Goal: Information Seeking & Learning: Learn about a topic

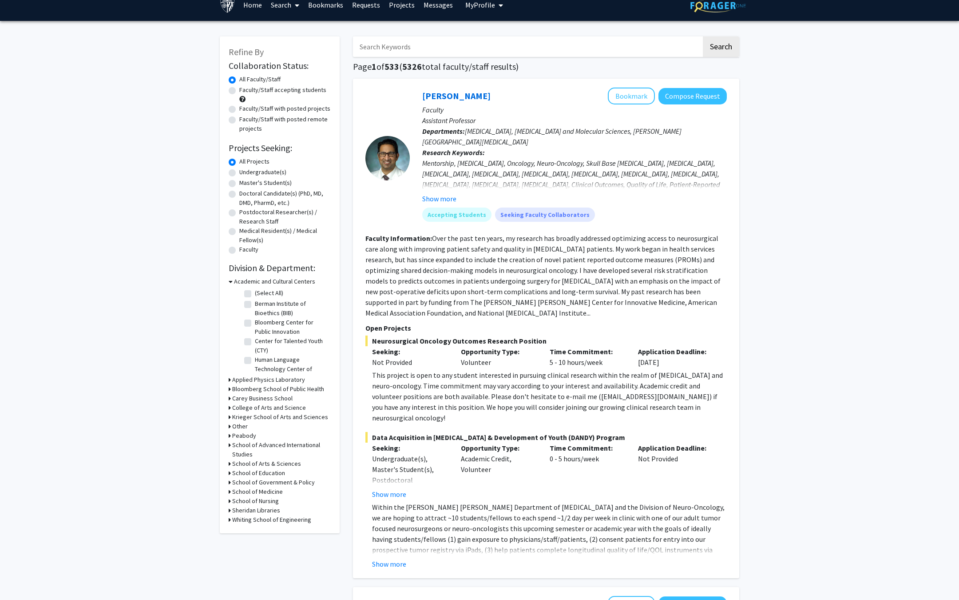
scroll to position [14, 0]
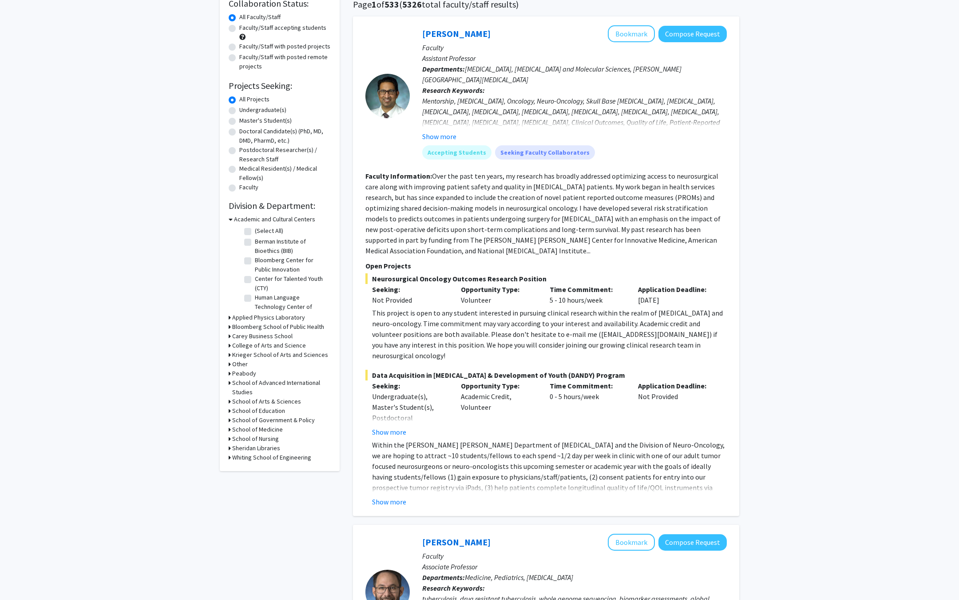
scroll to position [84, 0]
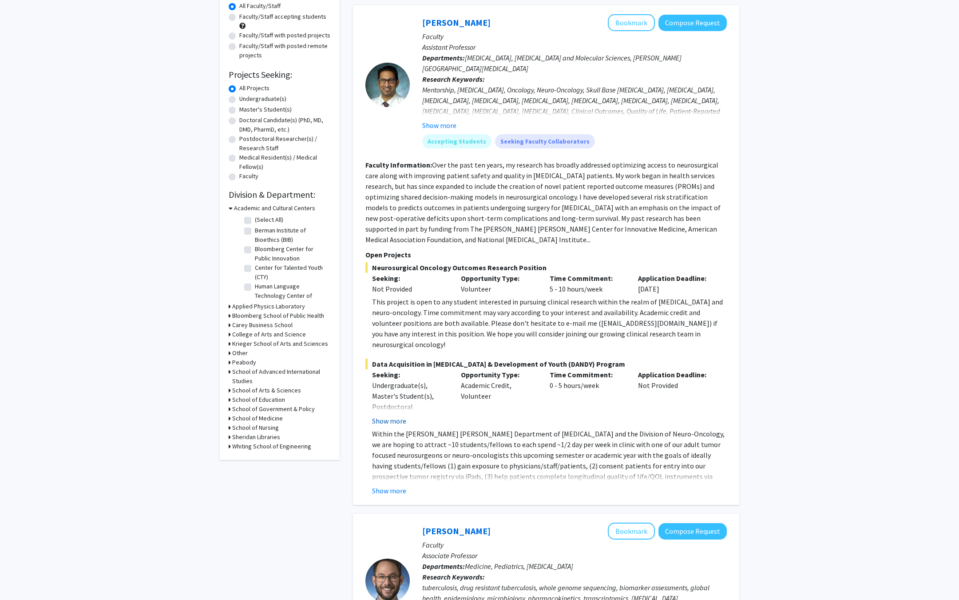
click at [382, 415] on button "Show more" at bounding box center [389, 420] width 34 height 11
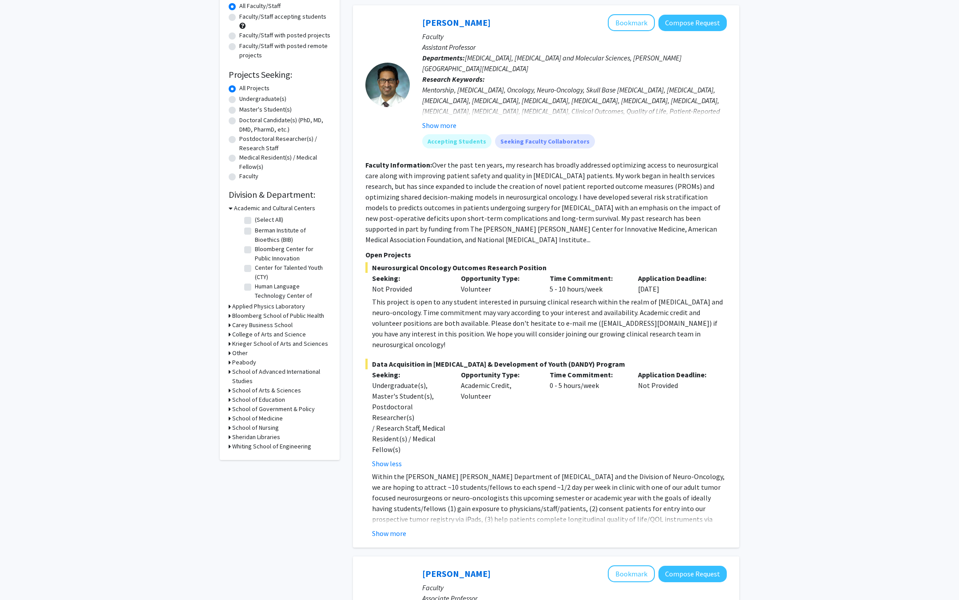
scroll to position [139, 0]
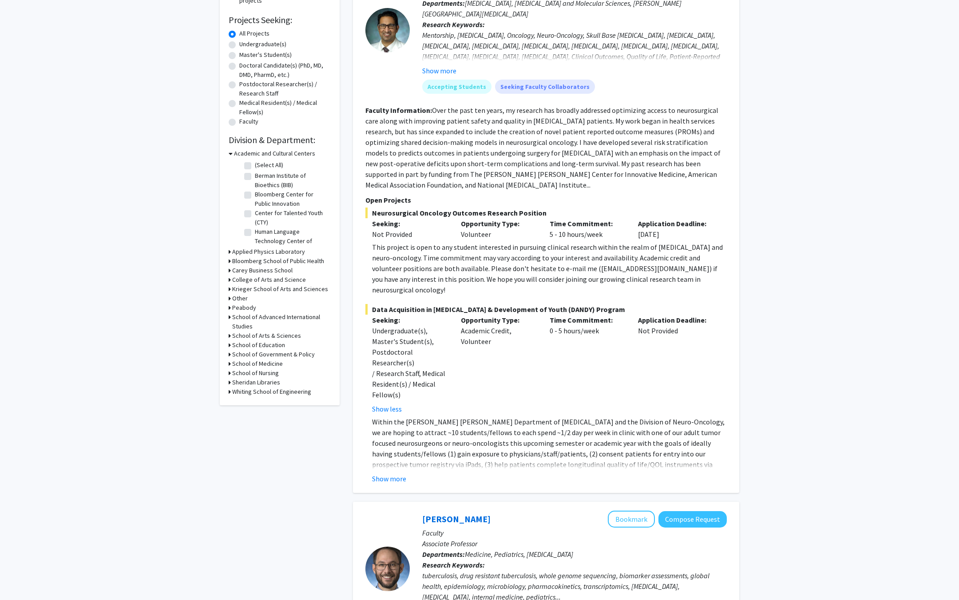
click at [384, 433] on p "Within the [PERSON_NAME] [PERSON_NAME] Department of [MEDICAL_DATA] and the Div…" at bounding box center [549, 453] width 355 height 75
click at [385, 473] on button "Show more" at bounding box center [389, 478] width 34 height 11
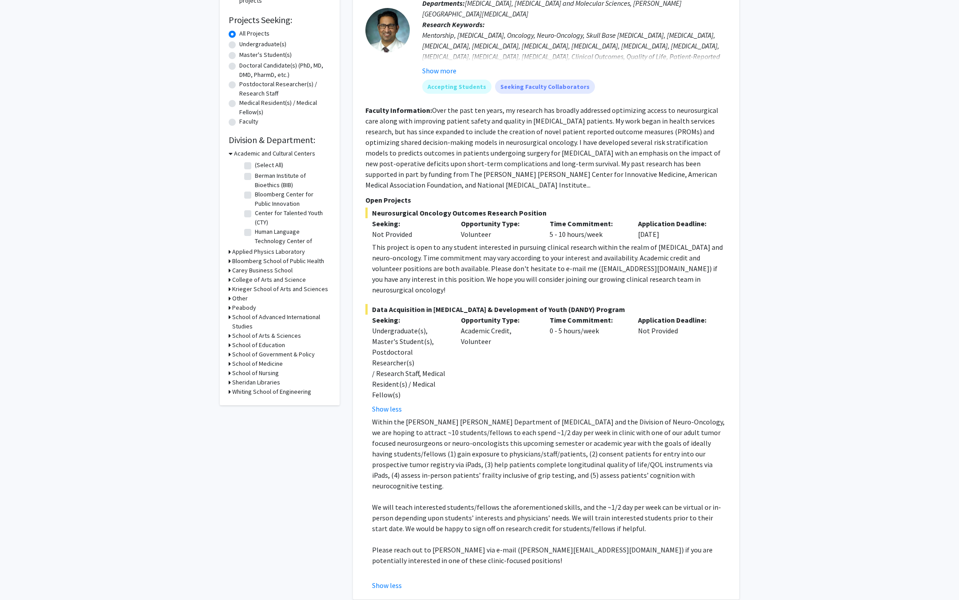
click at [578, 255] on div "This project is open to any student interested in pursuing clinical research wi…" at bounding box center [549, 268] width 355 height 53
drag, startPoint x: 578, startPoint y: 255, endPoint x: 623, endPoint y: 255, distance: 44.9
click at [623, 255] on div "This project is open to any student interested in pursuing clinical research wi…" at bounding box center [549, 268] width 355 height 53
click at [531, 491] on p at bounding box center [549, 496] width 355 height 11
click at [520, 544] on p "Please reach out to [PERSON_NAME] via e-mail ([PERSON_NAME][EMAIL_ADDRESS][DOMA…" at bounding box center [549, 554] width 355 height 21
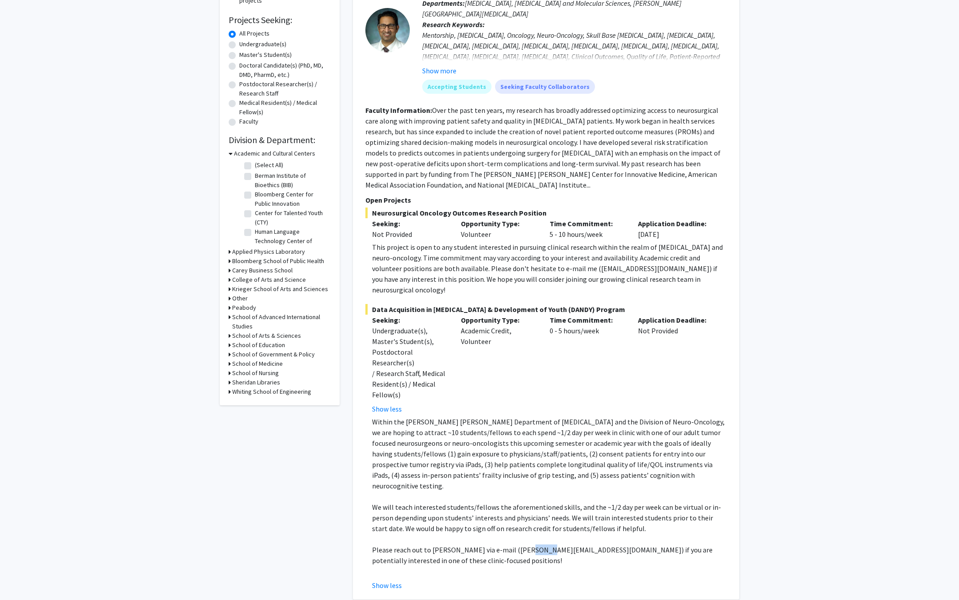
click at [520, 544] on p "Please reach out to [PERSON_NAME] via e-mail ([PERSON_NAME][EMAIL_ADDRESS][DOMA…" at bounding box center [549, 554] width 355 height 21
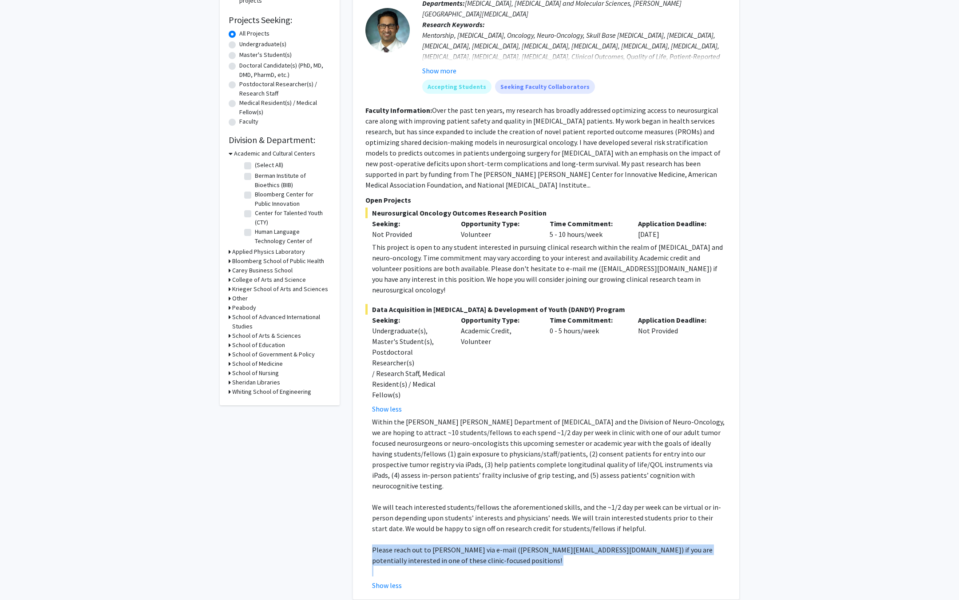
drag, startPoint x: 520, startPoint y: 509, endPoint x: 552, endPoint y: 509, distance: 32.0
click at [552, 544] on p "Please reach out to [PERSON_NAME] via e-mail ([PERSON_NAME][EMAIL_ADDRESS][DOMA…" at bounding box center [549, 554] width 355 height 21
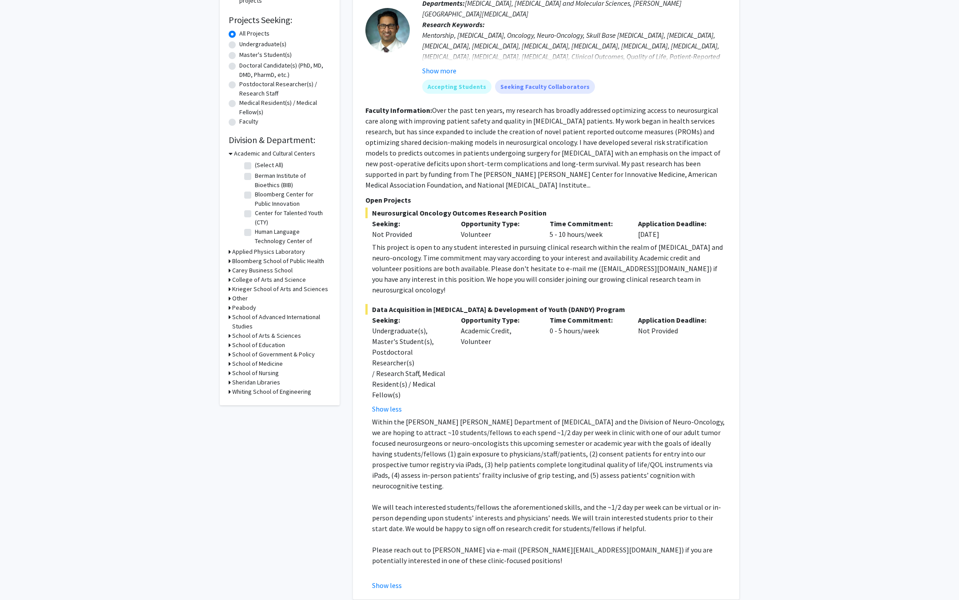
click at [439, 416] on p "Within the [PERSON_NAME] [PERSON_NAME] Department of [MEDICAL_DATA] and the Div…" at bounding box center [549, 453] width 355 height 75
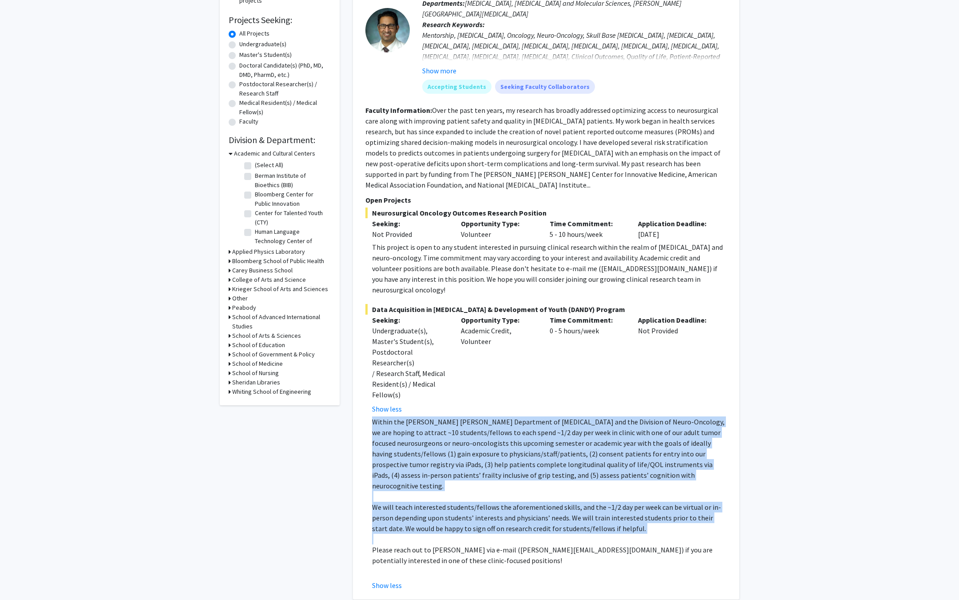
drag, startPoint x: 439, startPoint y: 394, endPoint x: 537, endPoint y: 484, distance: 132.7
click at [537, 484] on div "Within the Johns Hopkins Department of Neurosurgery and the Division of Neuro-O…" at bounding box center [549, 496] width 355 height 160
copy div "Within the Johns Hopkins Department of Neurosurgery and the Division of Neuro-O…"
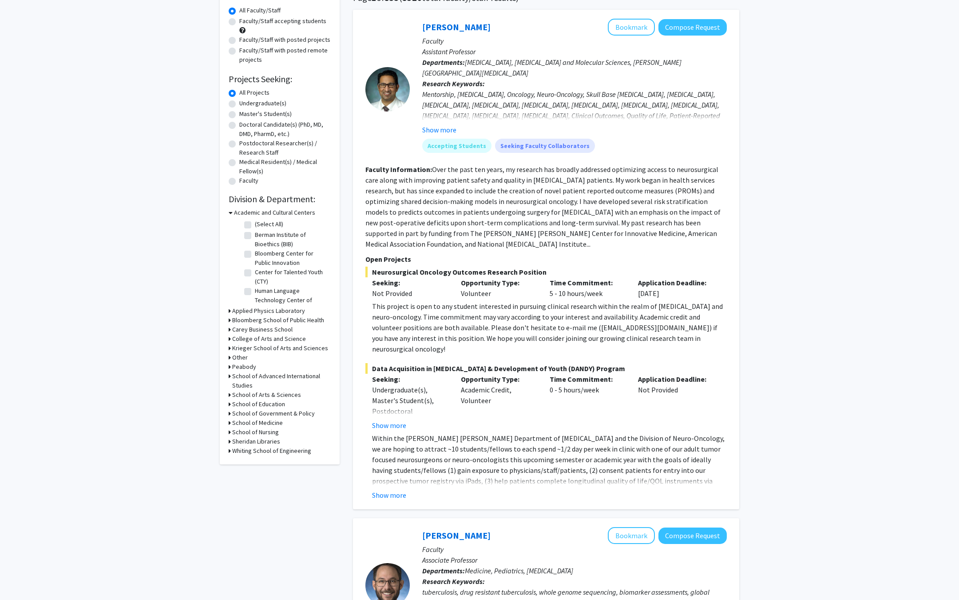
scroll to position [124, 0]
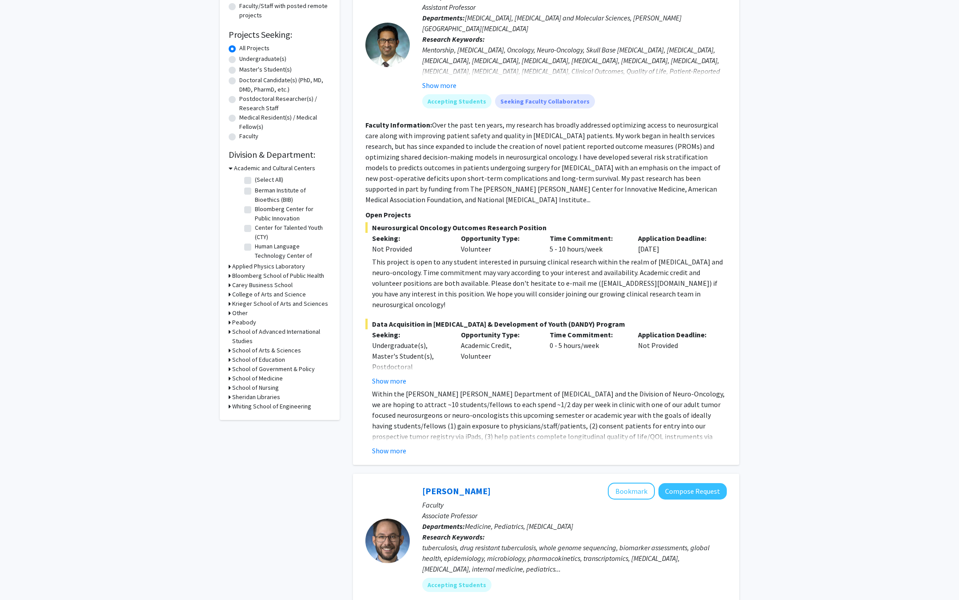
click at [396, 422] on fg-read-more "Within the [PERSON_NAME] [PERSON_NAME] Department of [MEDICAL_DATA] and the Div…" at bounding box center [547, 422] width 362 height 68
click at [393, 445] on button "Show more" at bounding box center [389, 450] width 34 height 11
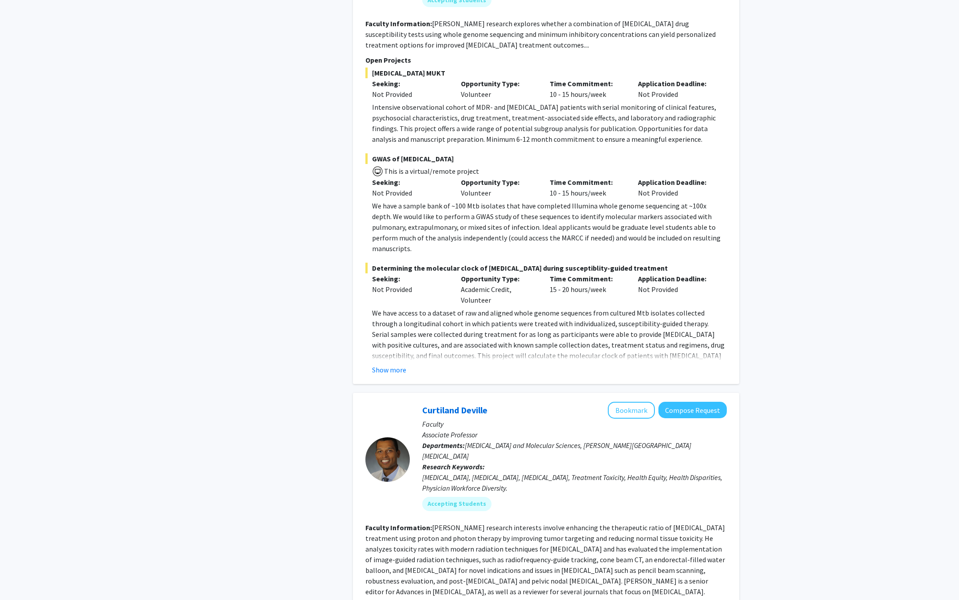
scroll to position [731, 0]
